Goal: Find contact information: Find contact information

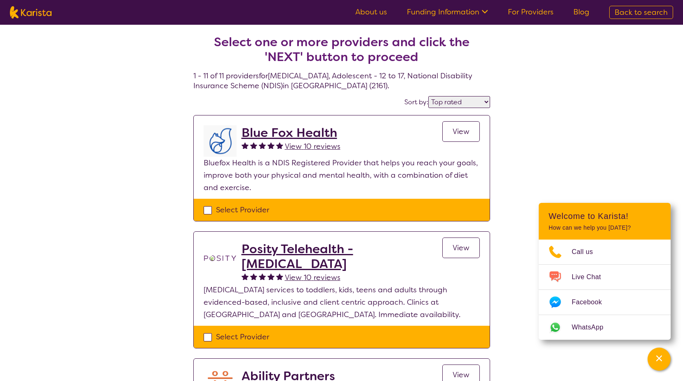
select select "by_score"
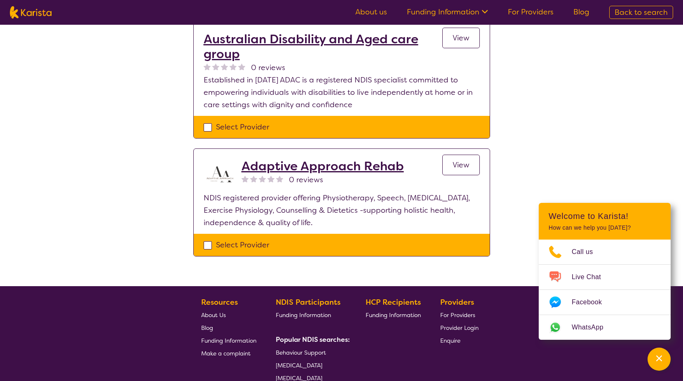
scroll to position [1026, 0]
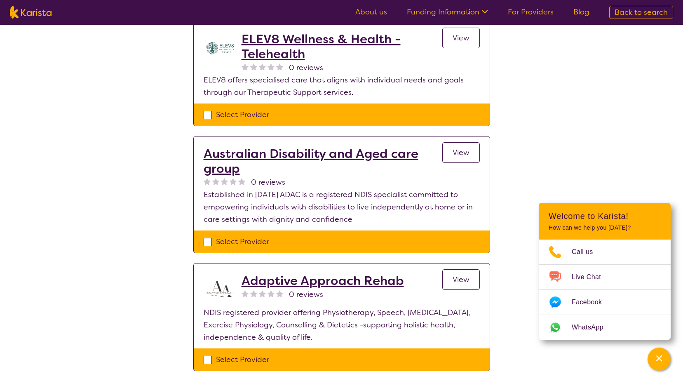
click at [363, 273] on h2 "Adaptive Approach Rehab" at bounding box center [323, 280] width 162 height 15
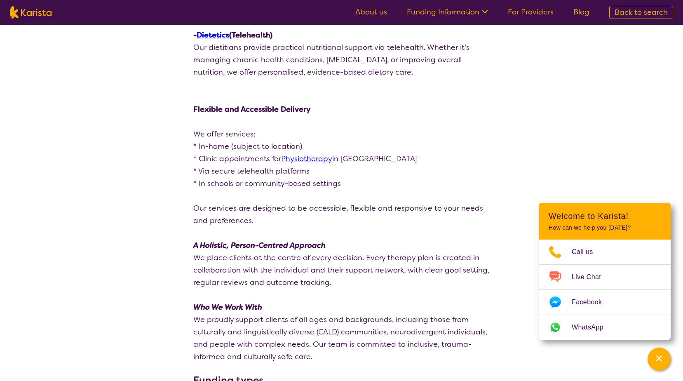
scroll to position [866, 0]
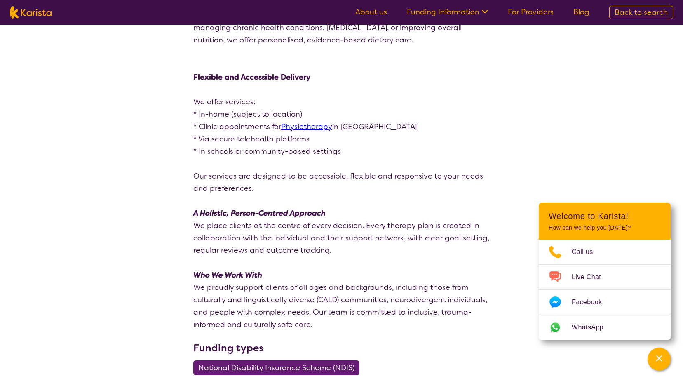
drag, startPoint x: 622, startPoint y: 170, endPoint x: 621, endPoint y: 174, distance: 4.3
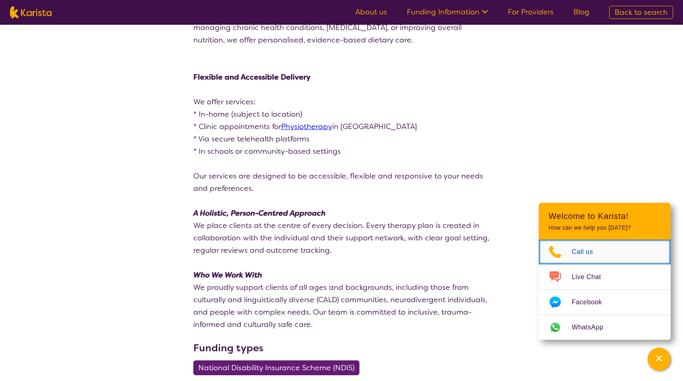
click at [581, 248] on span "Call us" at bounding box center [587, 252] width 31 height 12
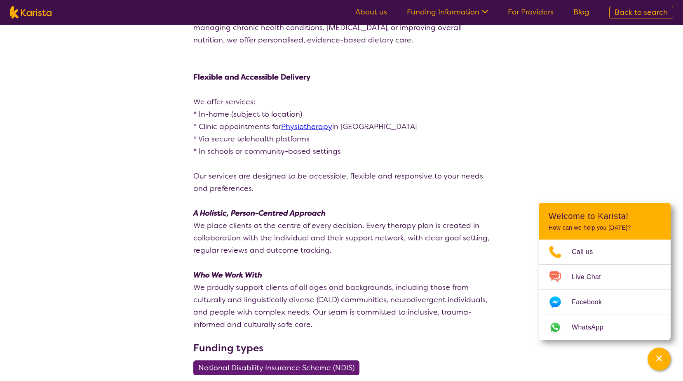
click at [657, 356] on icon "Channel Menu" at bounding box center [659, 358] width 6 height 6
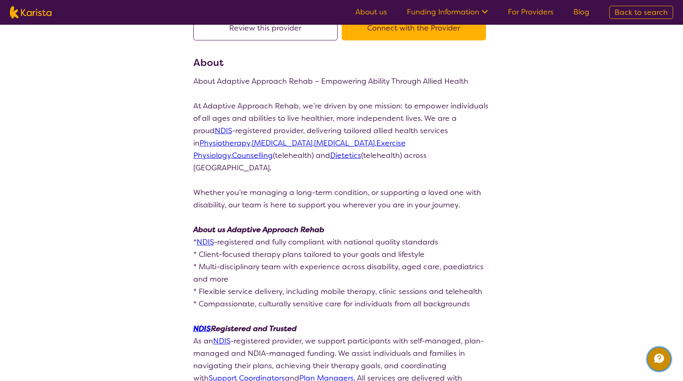
scroll to position [0, 0]
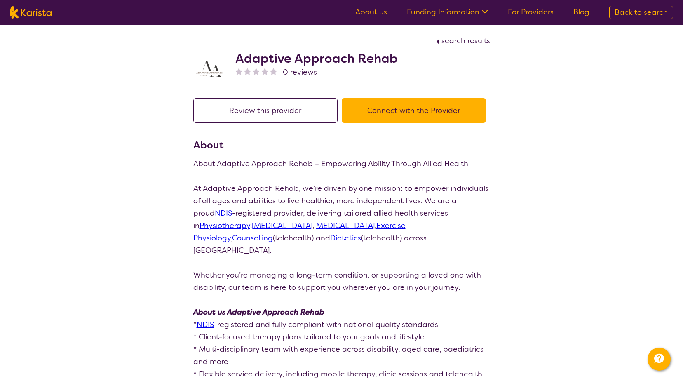
click at [437, 110] on button "Connect with the Provider" at bounding box center [414, 110] width 144 height 25
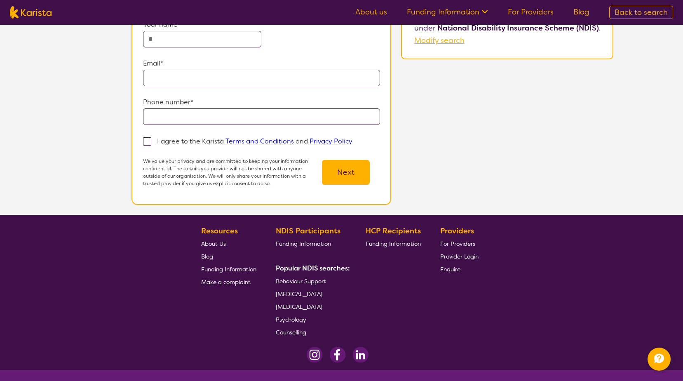
scroll to position [155, 0]
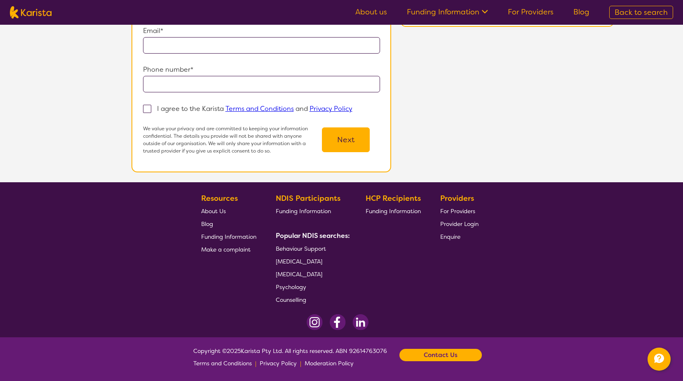
click at [461, 351] on div "Contact Us" at bounding box center [440, 355] width 82 height 12
click at [439, 356] on b "Contact Us" at bounding box center [441, 355] width 34 height 12
click at [439, 357] on b "Contact Us" at bounding box center [441, 355] width 34 height 12
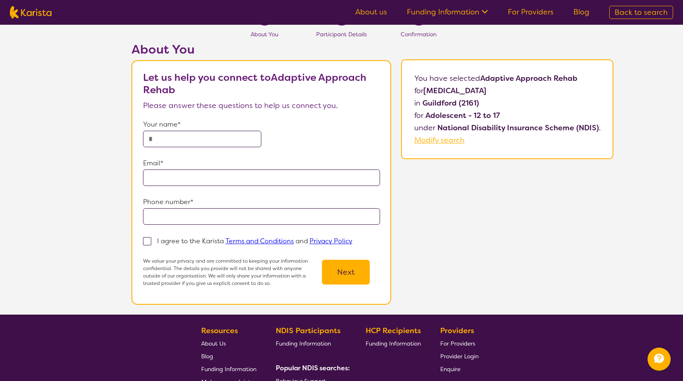
scroll to position [0, 0]
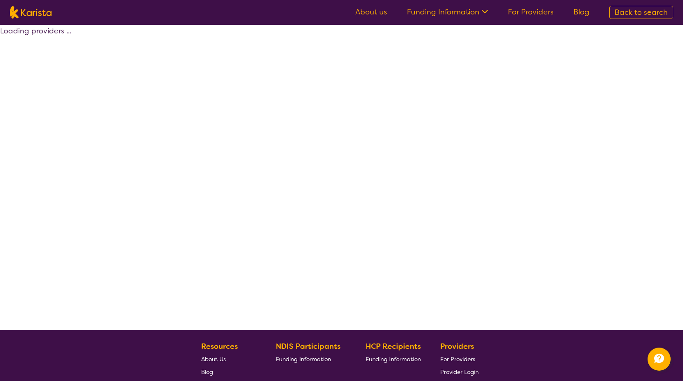
select select "by_score"
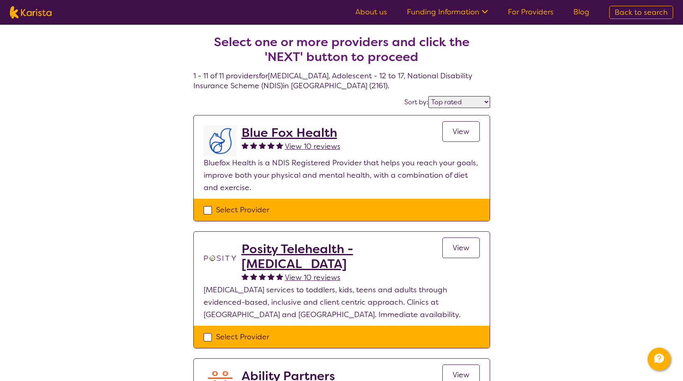
click at [208, 209] on div "Select Provider" at bounding box center [342, 210] width 276 height 12
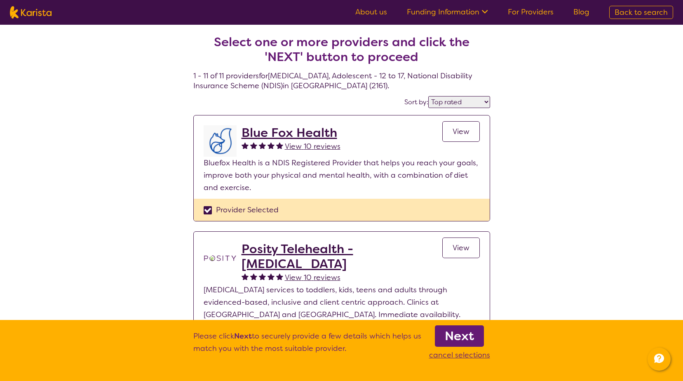
click at [208, 209] on div "Provider Selected" at bounding box center [342, 210] width 276 height 12
checkbox input "false"
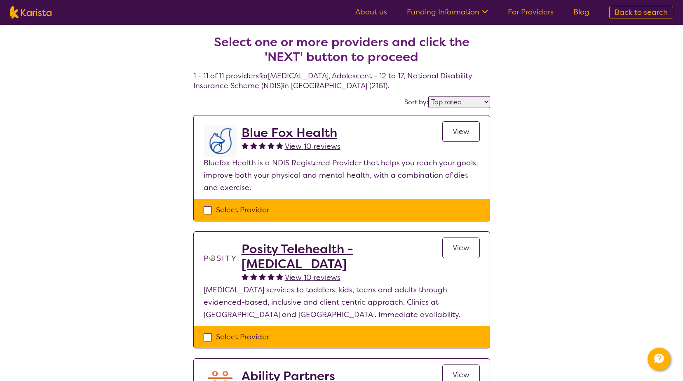
click at [218, 146] on img at bounding box center [220, 140] width 33 height 31
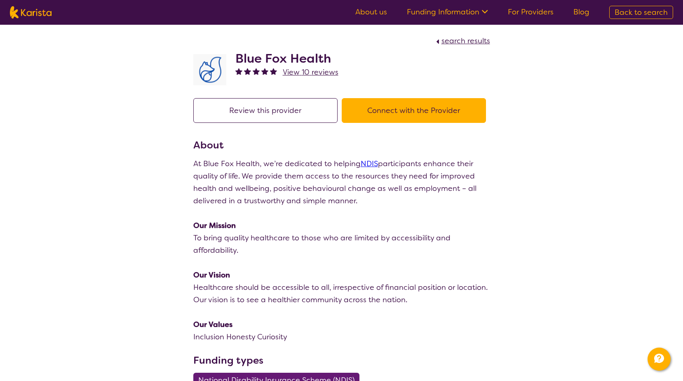
click at [422, 114] on button "Connect with the Provider" at bounding box center [414, 110] width 144 height 25
click at [212, 69] on img at bounding box center [209, 69] width 33 height 31
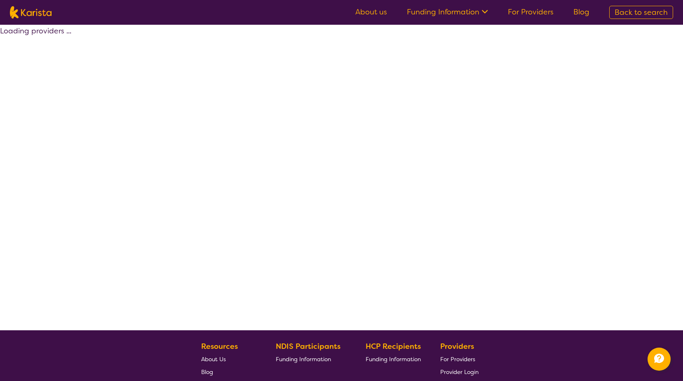
select select "by_score"
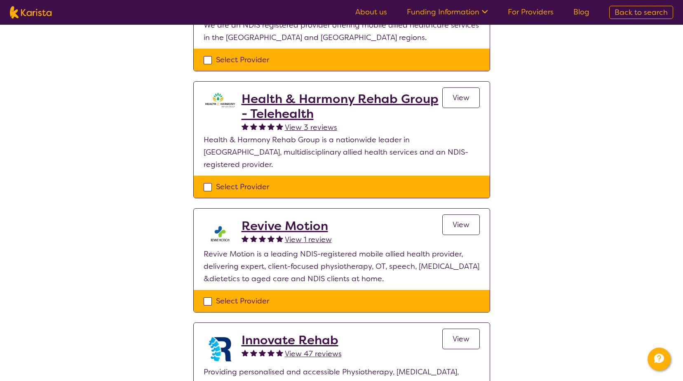
scroll to position [371, 0]
